Goal: Task Accomplishment & Management: Use online tool/utility

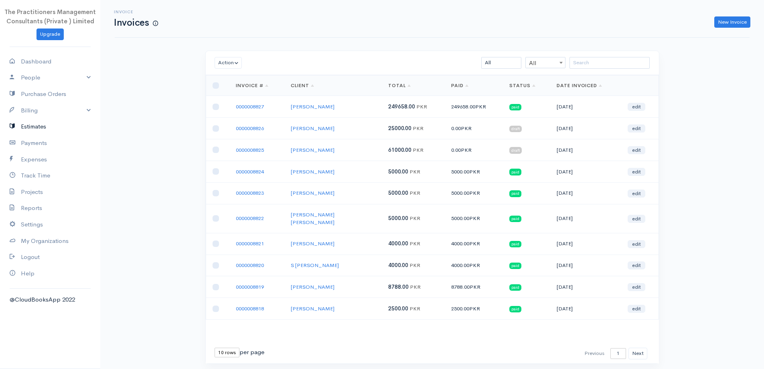
click at [37, 126] on link "Estimates" at bounding box center [50, 126] width 100 height 16
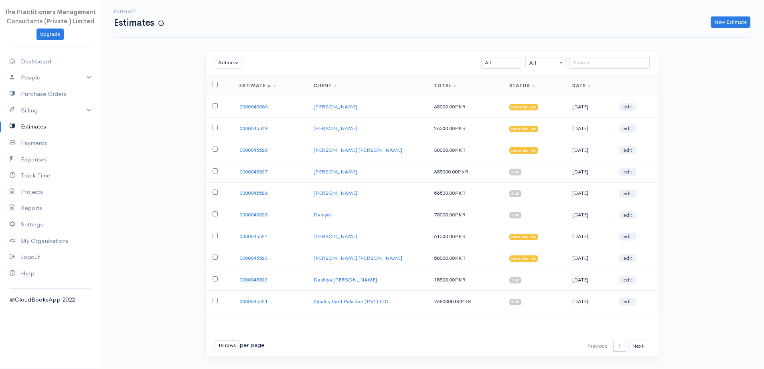
click at [736, 28] on div "Estimate Estimates New Estimate" at bounding box center [432, 19] width 635 height 38
click at [731, 26] on link "New Estimate" at bounding box center [731, 22] width 40 height 12
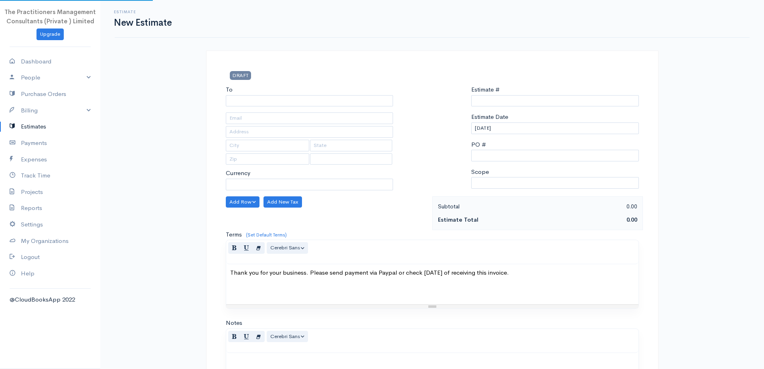
select select "PKR"
type input "0000045531"
select select "Pakistan"
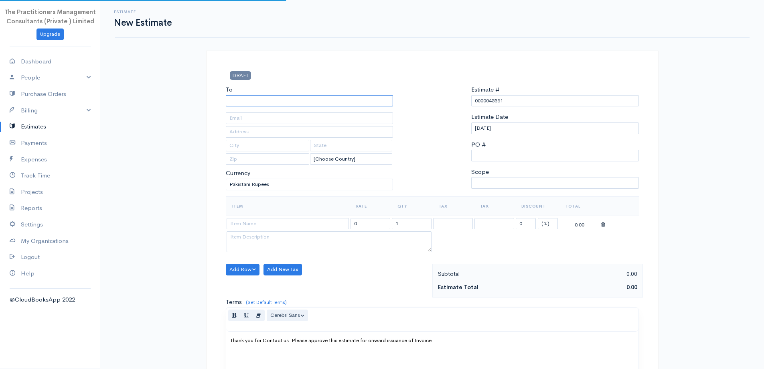
click at [369, 99] on input "To" at bounding box center [310, 101] width 168 height 12
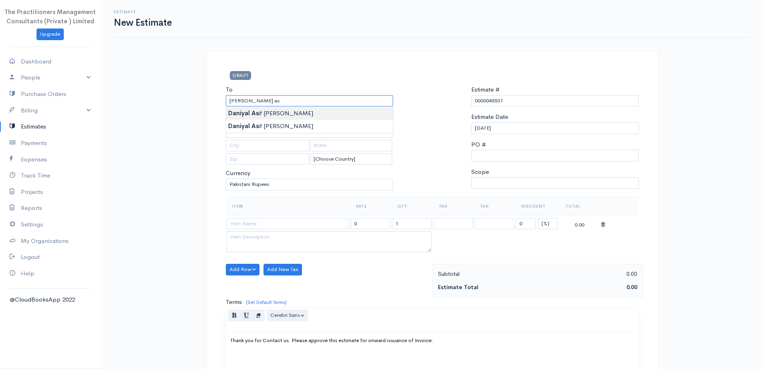
type input "[PERSON_NAME] [PERSON_NAME]"
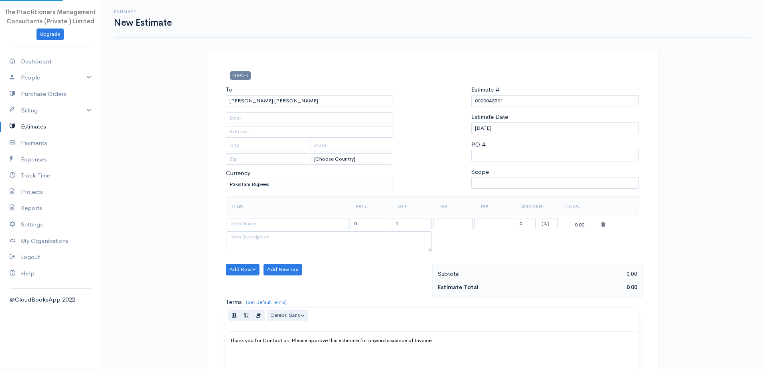
click at [299, 110] on body "The Practitioners Management Consultants (Private ) Limited Upgrade Dashboard P…" at bounding box center [382, 266] width 764 height 533
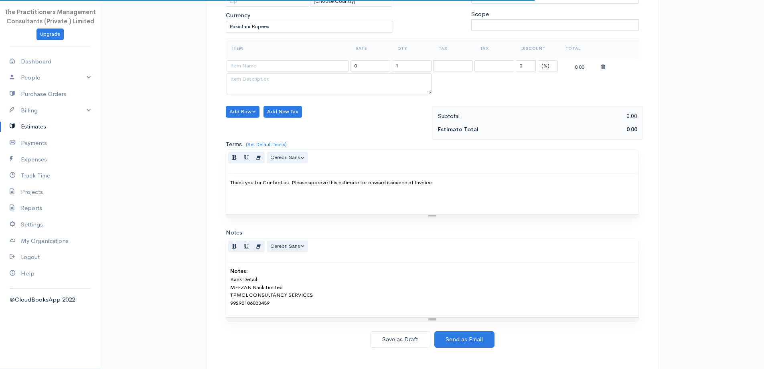
scroll to position [165, 0]
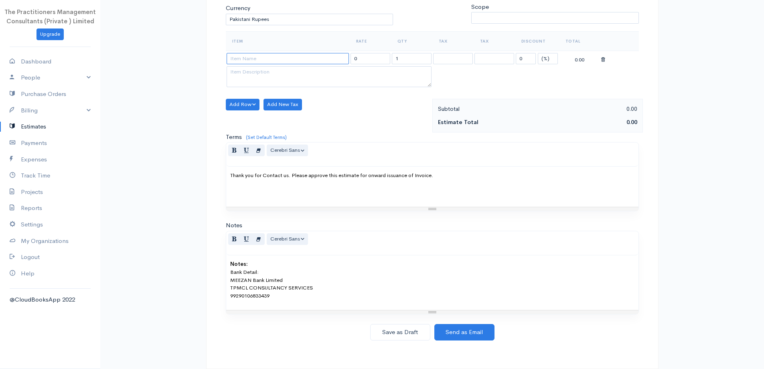
click at [274, 56] on input at bounding box center [288, 59] width 122 height 12
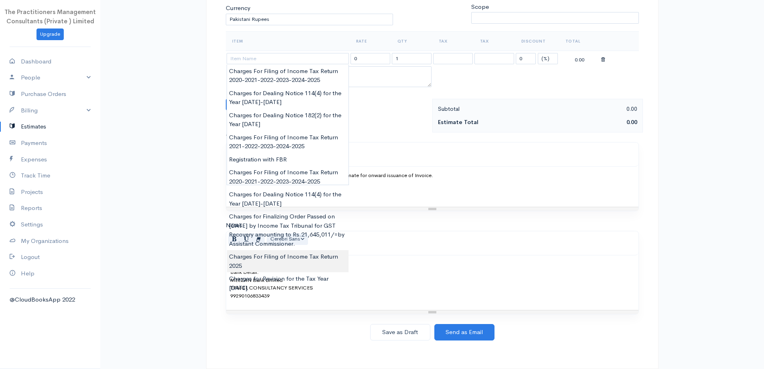
type input "Charges For Filing of Income Tax Return 2025"
type input "10000.00"
click at [292, 266] on body "The Practitioners Management Consultants (Private ) Limited Upgrade Dashboard P…" at bounding box center [382, 101] width 764 height 533
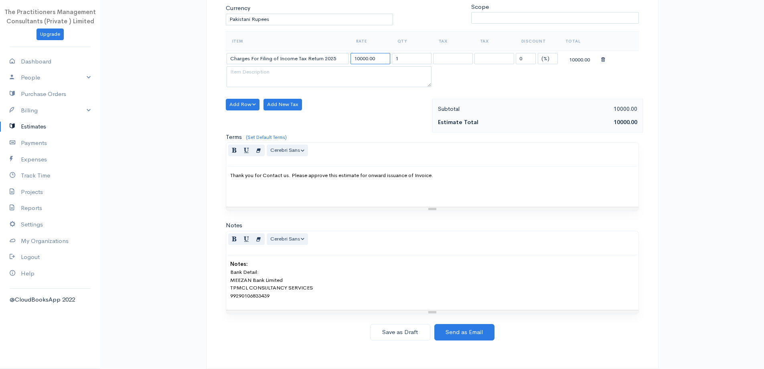
drag, startPoint x: 362, startPoint y: 55, endPoint x: 359, endPoint y: 58, distance: 4.5
click at [360, 56] on input "10000.00" at bounding box center [371, 59] width 40 height 12
click at [359, 58] on input "10000.00" at bounding box center [371, 59] width 40 height 12
type input "5000"
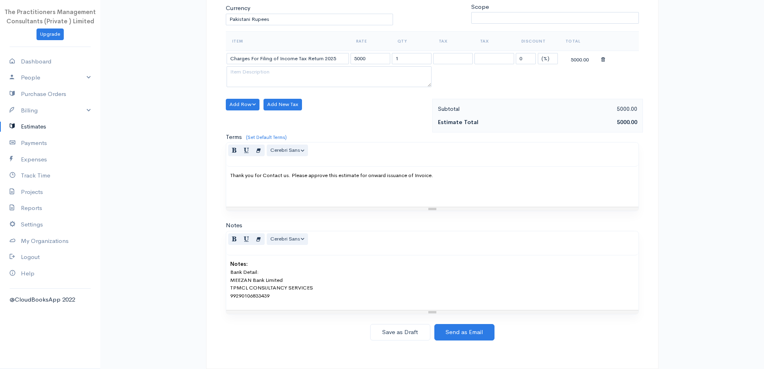
click at [351, 108] on div "Add Row Add Item Row Add Time Row Add New Tax" at bounding box center [327, 116] width 211 height 34
click at [241, 108] on button "Add Row" at bounding box center [243, 105] width 34 height 12
click at [247, 118] on link "Add Item Row" at bounding box center [257, 121] width 63 height 14
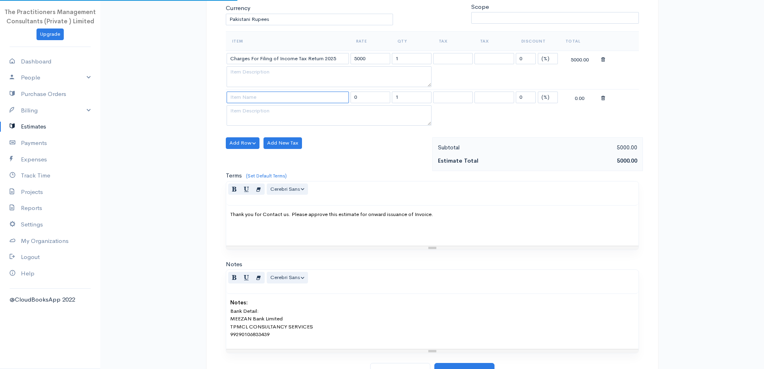
click at [248, 96] on input at bounding box center [288, 97] width 122 height 12
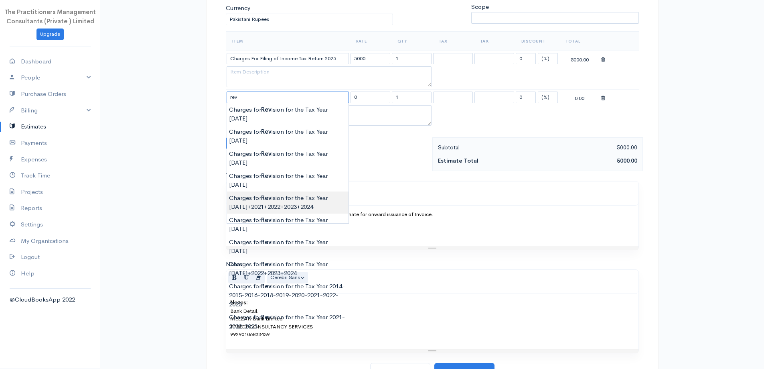
type input "Charges for Revision for the Tax Year 2020+2021+2022+2023+2024"
type input "15000.00"
click at [291, 164] on body "The Practitioners Management Consultants (Private ) Limited Upgrade Dashboard P…" at bounding box center [382, 121] width 764 height 572
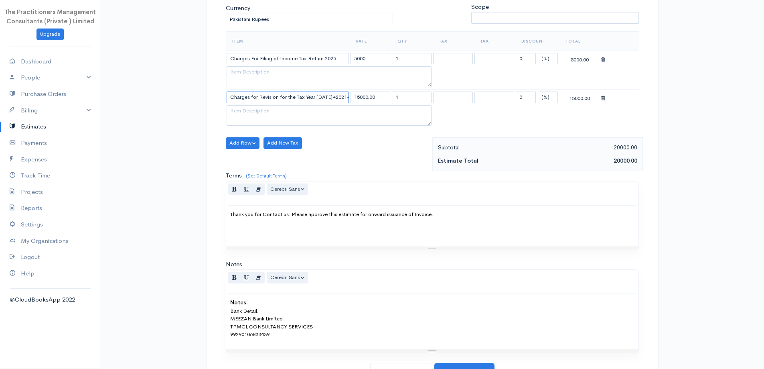
click at [318, 97] on input "Charges for Revision for the Tax Year 2020+2021+2022+2023+2024" at bounding box center [288, 97] width 122 height 12
click at [396, 98] on input "1" at bounding box center [412, 97] width 40 height 12
click at [401, 101] on input "1" at bounding box center [412, 97] width 40 height 12
type input "5"
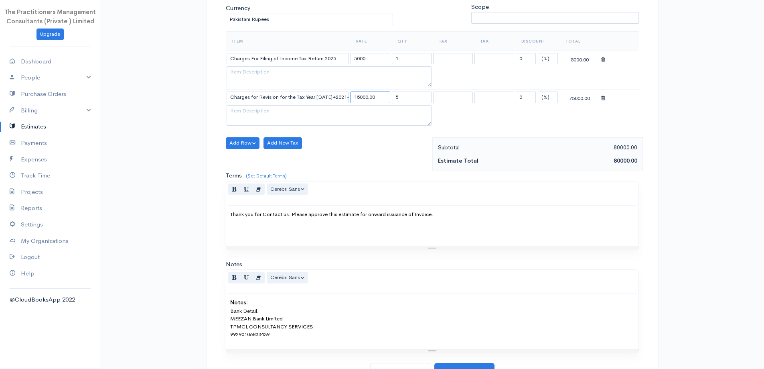
click at [361, 95] on input "15000.00" at bounding box center [371, 97] width 40 height 12
type input "10000.00"
click at [543, 97] on select "(%) Flat" at bounding box center [548, 97] width 20 height 12
select select "2"
click at [538, 91] on select "(%) Flat" at bounding box center [548, 97] width 20 height 12
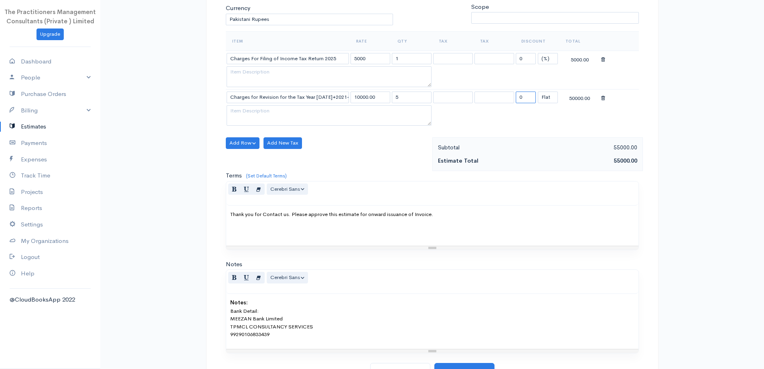
click at [533, 95] on input "0" at bounding box center [526, 97] width 20 height 12
type input "10000"
drag, startPoint x: 460, startPoint y: 126, endPoint x: 458, endPoint y: 134, distance: 7.8
click at [460, 128] on table "Item Rate Qty Tax Tax Discount Total Charges For Filing of Income Tax Return 20…" at bounding box center [432, 79] width 413 height 97
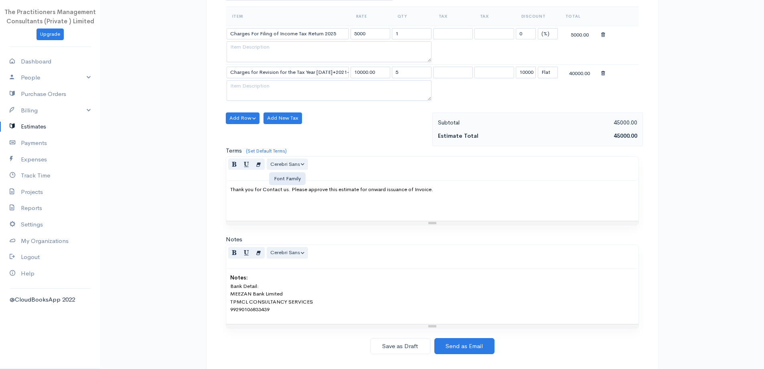
scroll to position [203, 0]
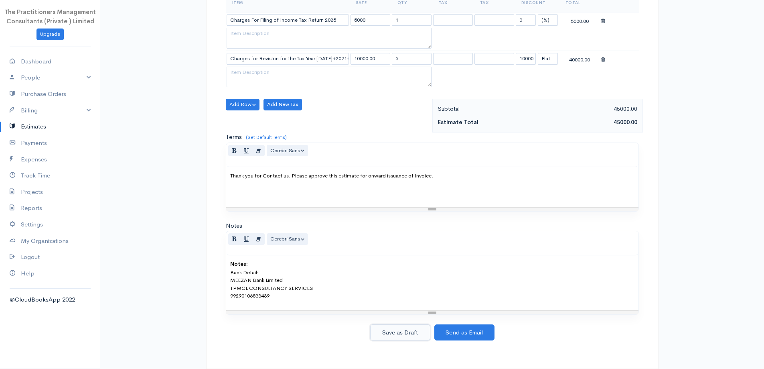
click at [406, 327] on button "Save as Draft" at bounding box center [400, 332] width 60 height 16
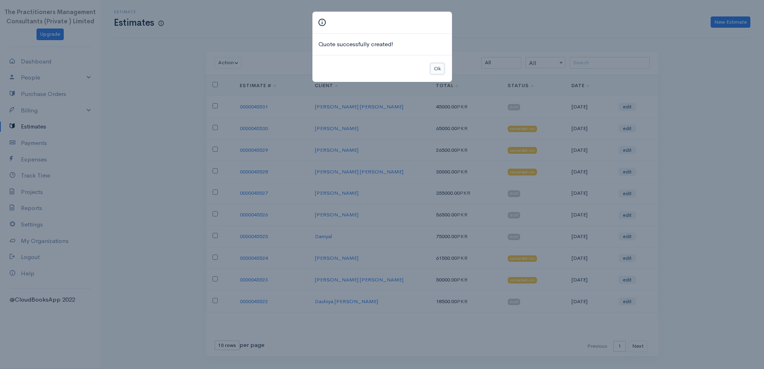
click at [434, 71] on button "Ok" at bounding box center [437, 69] width 14 height 12
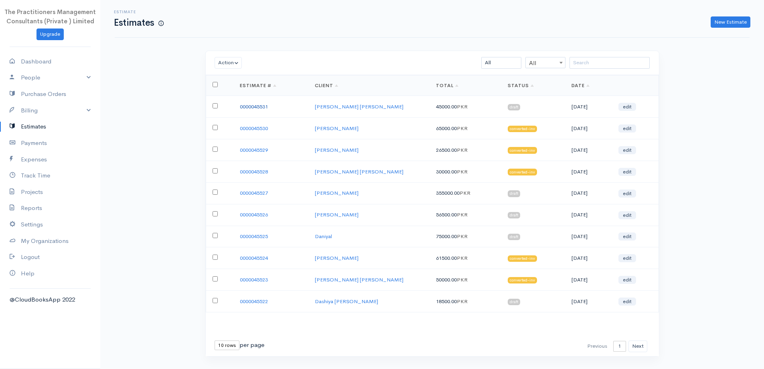
click at [252, 109] on link "0000045531" at bounding box center [254, 106] width 28 height 7
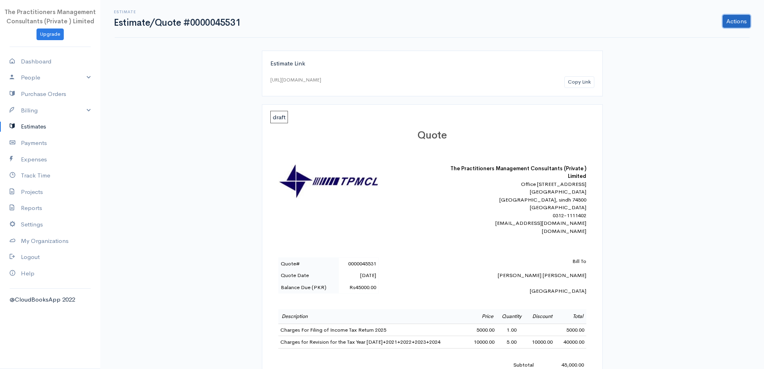
click at [726, 25] on link "Actions" at bounding box center [737, 21] width 28 height 13
click at [703, 110] on link "PDF" at bounding box center [716, 108] width 71 height 14
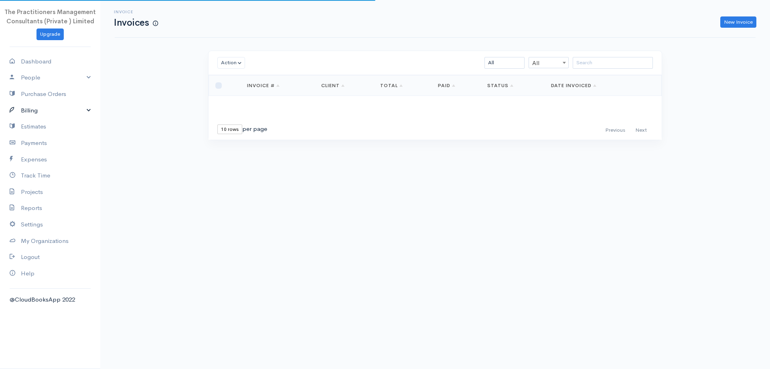
click at [53, 104] on link "Billing" at bounding box center [50, 110] width 100 height 16
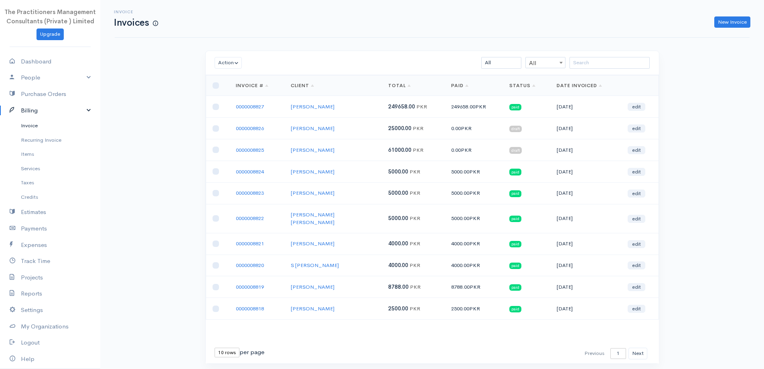
click at [53, 132] on link "Invoice" at bounding box center [50, 125] width 100 height 14
click at [626, 65] on input "search" at bounding box center [609, 63] width 80 height 12
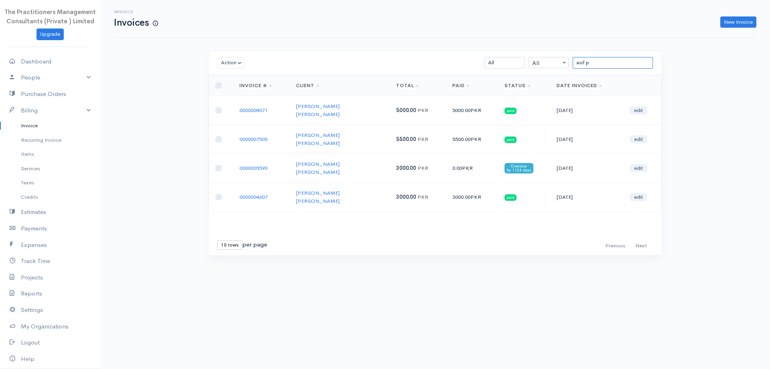
type input "asif p"
